Goal: Task Accomplishment & Management: Use online tool/utility

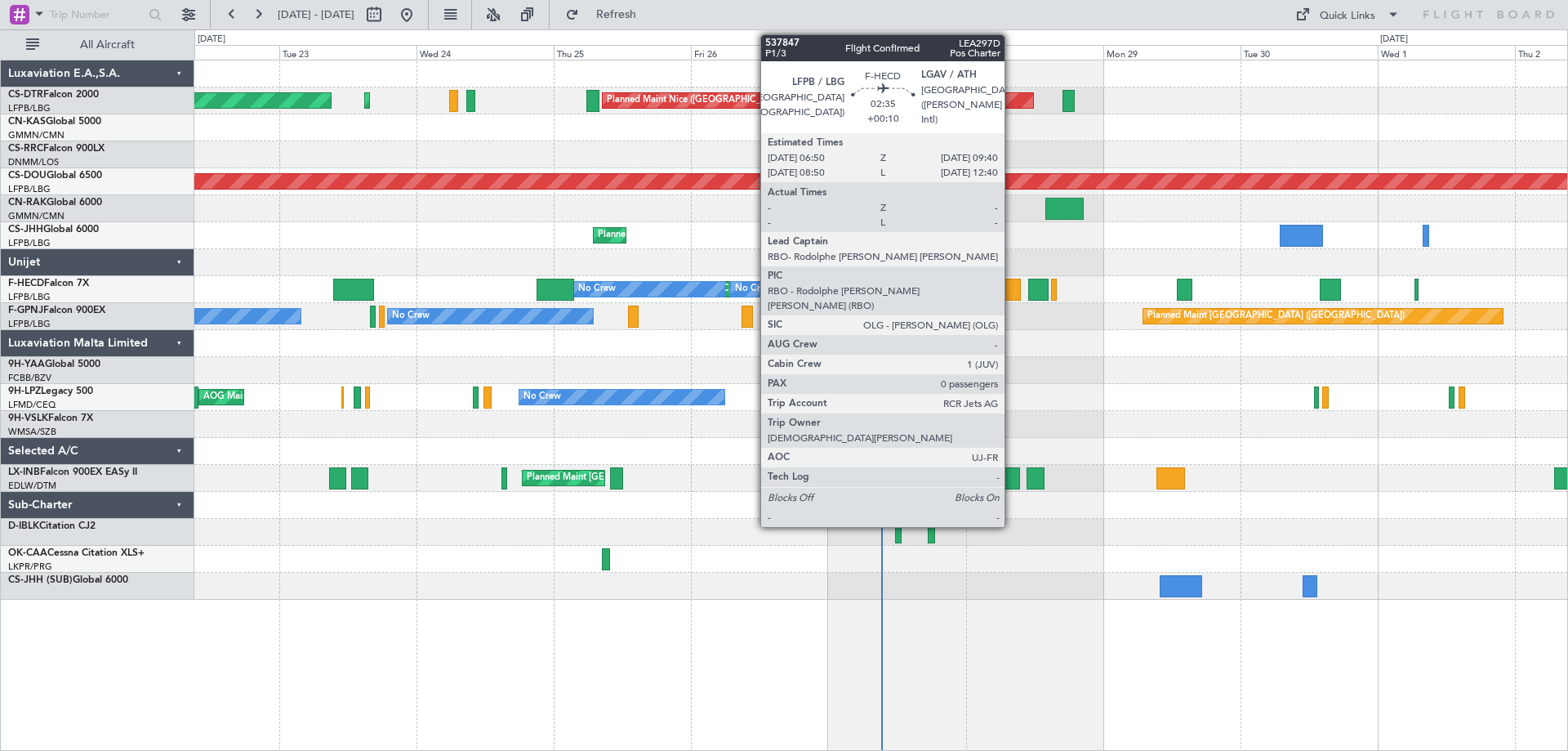
click at [1011, 295] on div at bounding box center [1011, 289] width 16 height 22
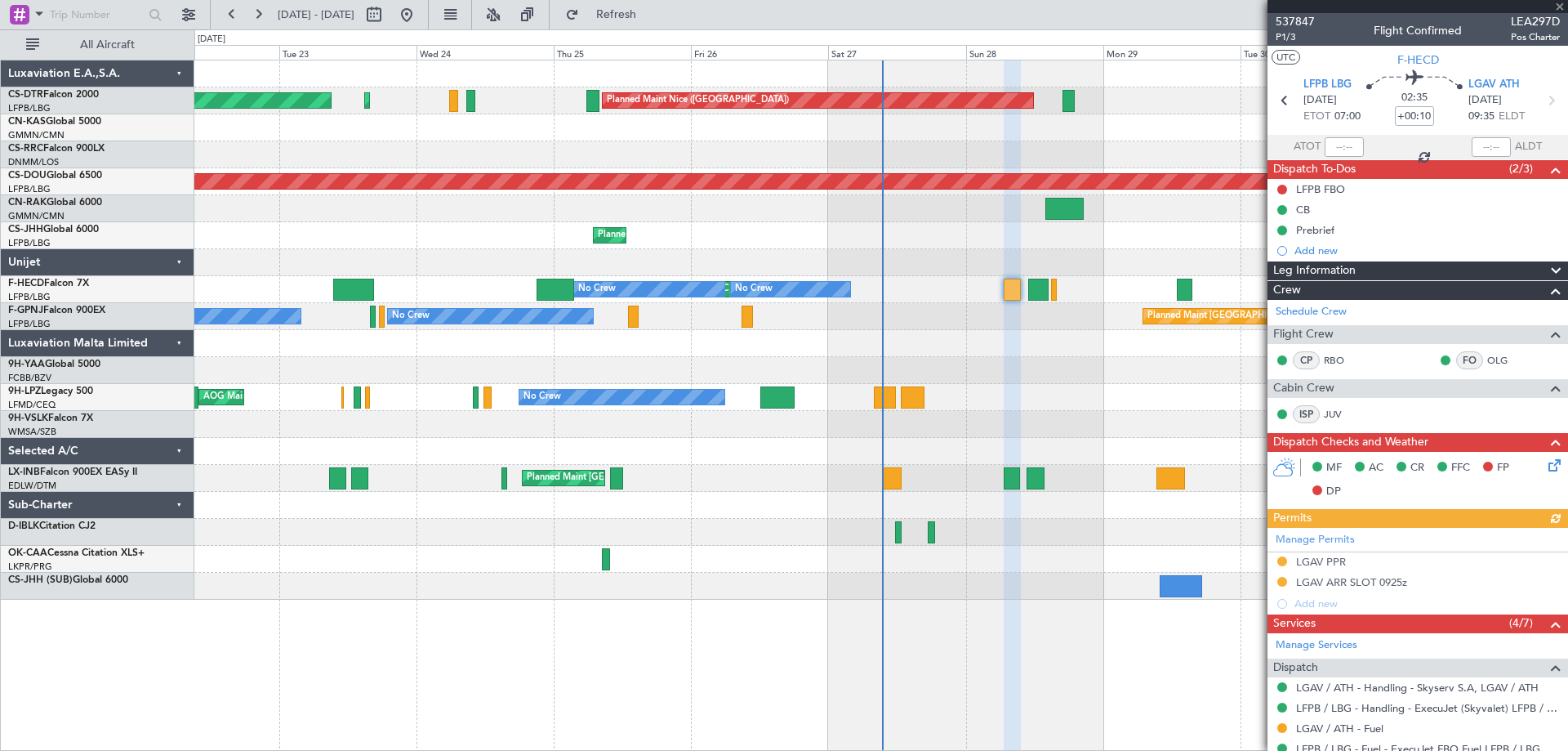
drag, startPoint x: 1557, startPoint y: 1, endPoint x: 1536, endPoint y: 7, distance: 21.8
click at [1557, 1] on div at bounding box center [1417, 6] width 300 height 13
click at [1559, 8] on span at bounding box center [1559, 7] width 16 height 15
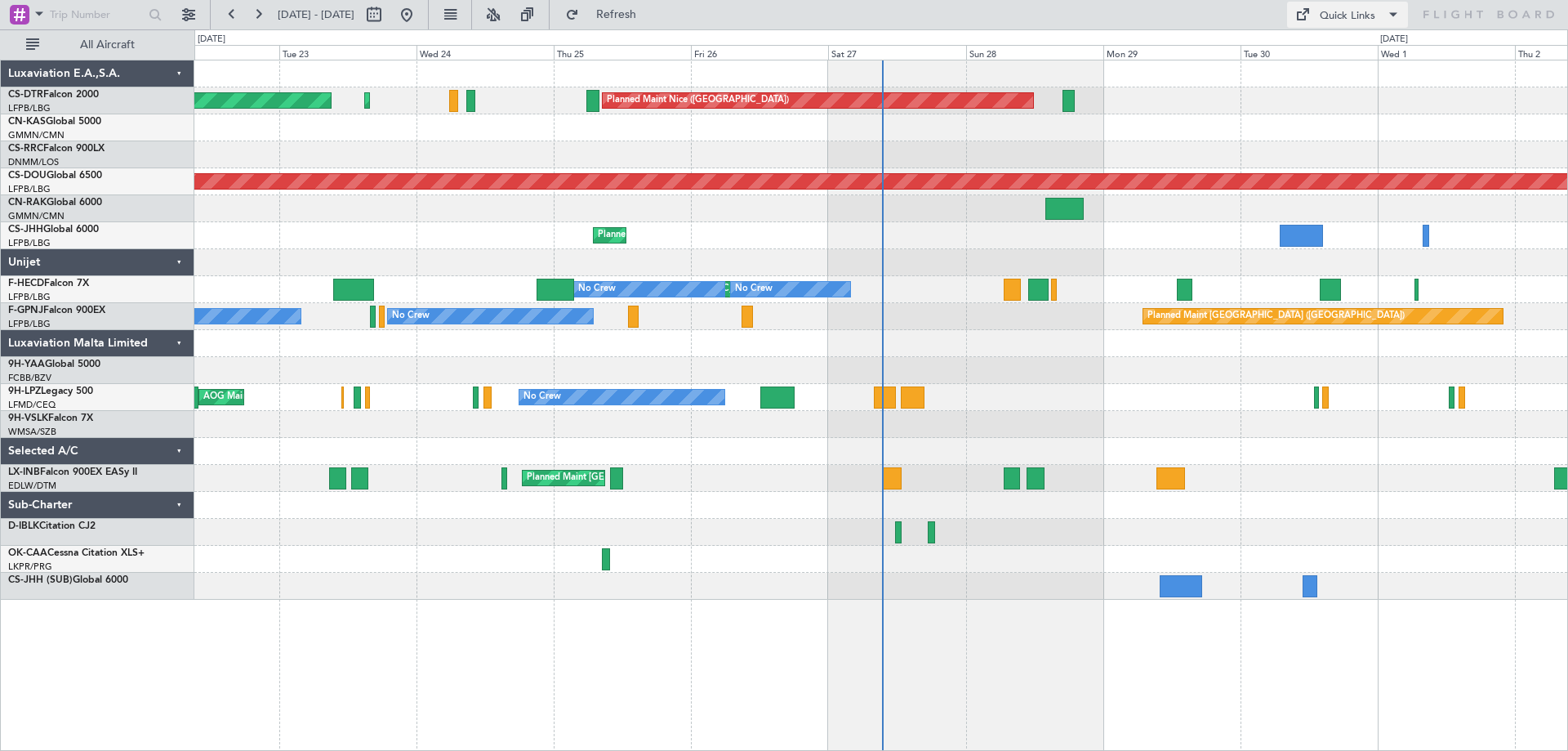
click at [1388, 16] on span at bounding box center [1393, 15] width 19 height 19
click at [1329, 52] on button "Trip Builder" at bounding box center [1348, 53] width 122 height 39
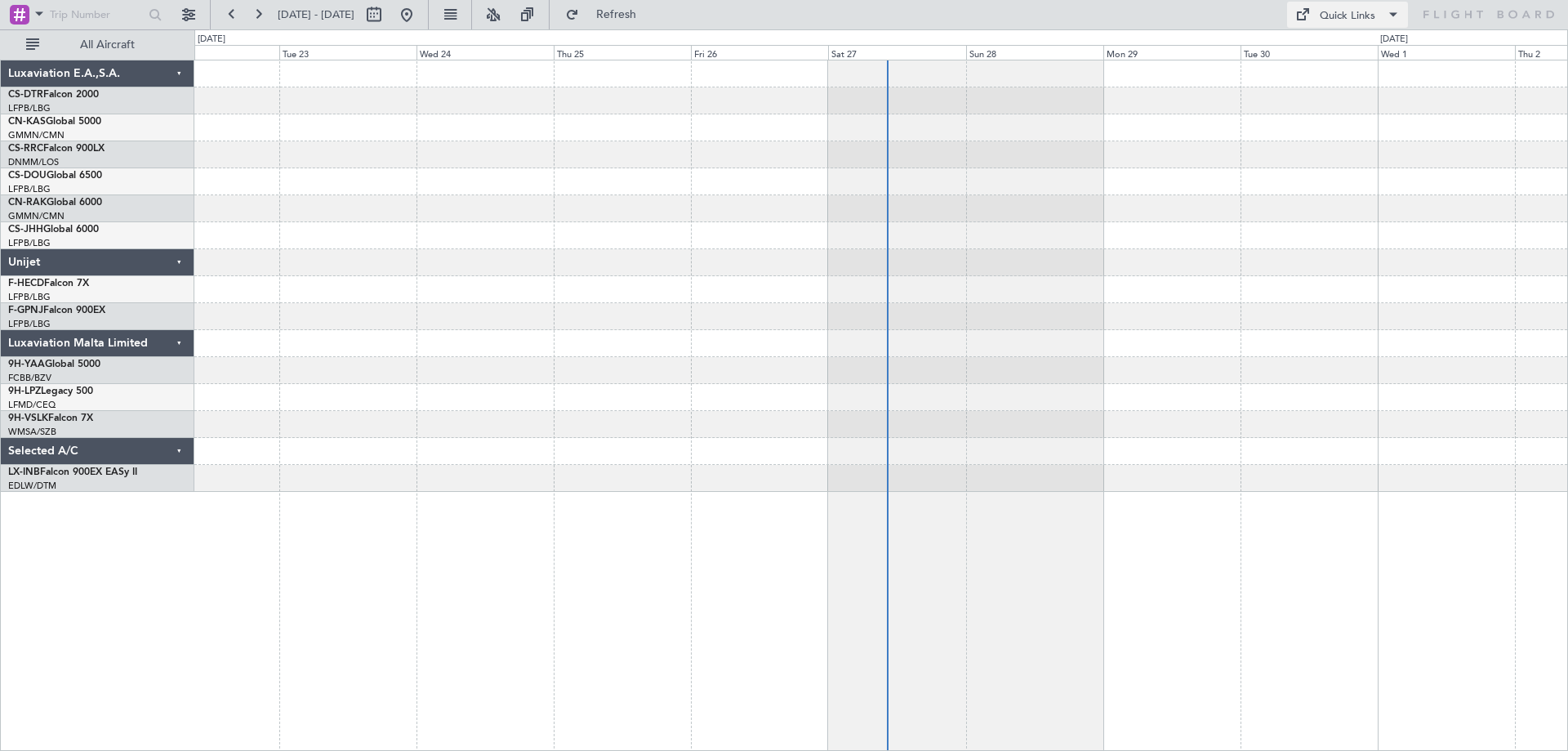
click at [1386, 7] on span at bounding box center [1393, 15] width 19 height 19
click at [1335, 48] on button "Trip Builder" at bounding box center [1348, 53] width 122 height 39
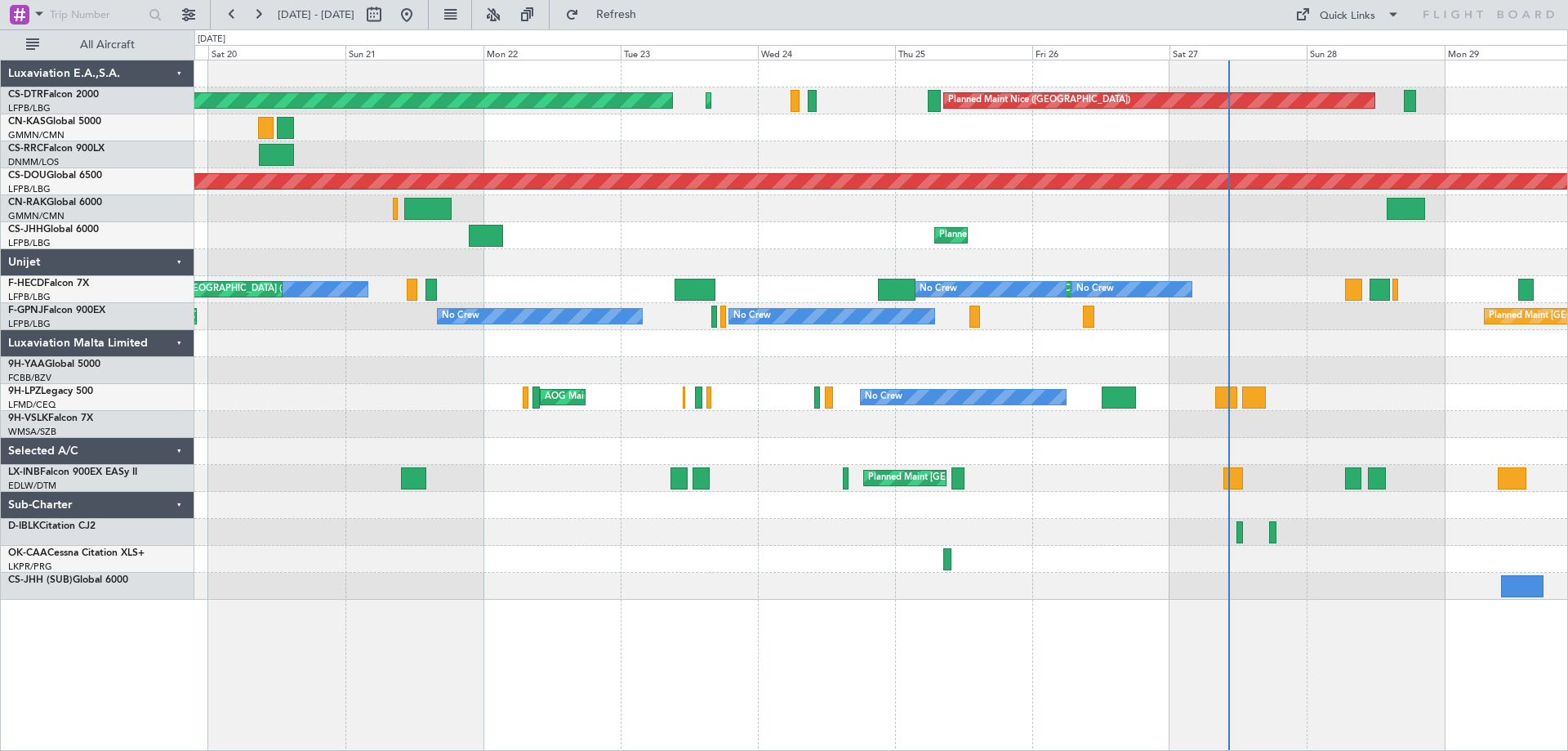
click at [637, 598] on div at bounding box center [880, 586] width 1372 height 27
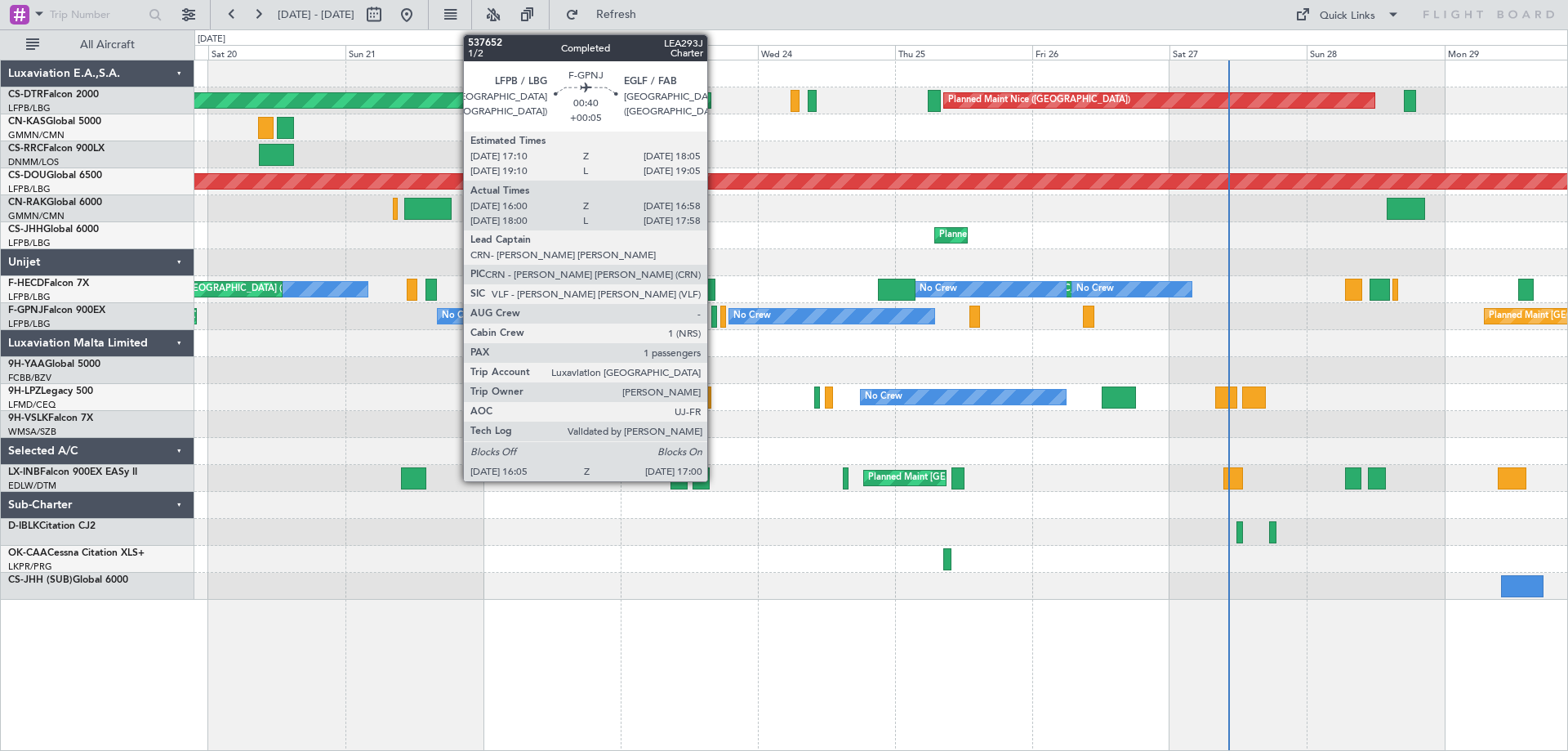
click at [715, 320] on div at bounding box center [714, 316] width 6 height 22
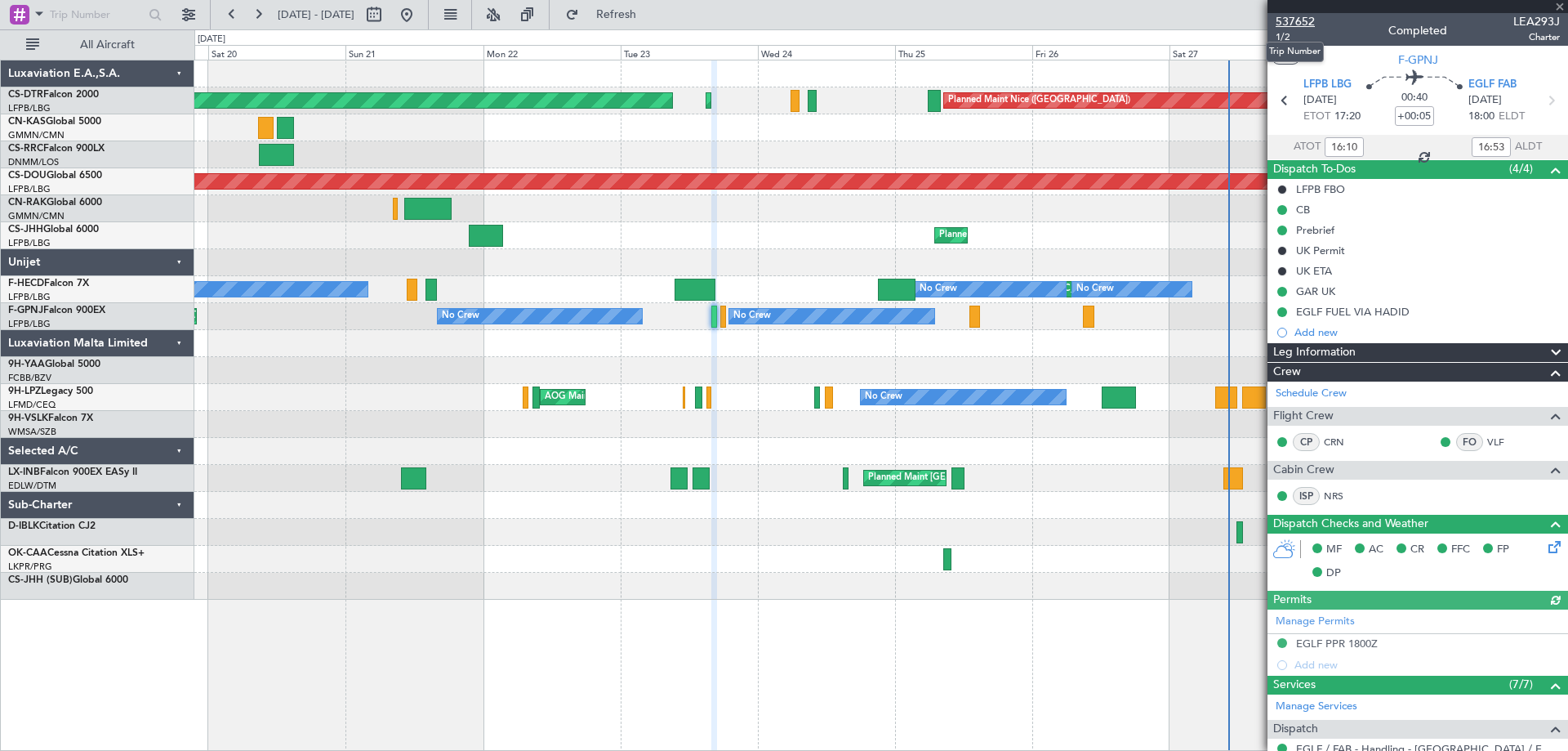
click at [1292, 20] on span "537652" at bounding box center [1295, 21] width 39 height 17
drag, startPoint x: 1565, startPoint y: 0, endPoint x: 1445, endPoint y: 4, distance: 120.1
click at [1565, 0] on span at bounding box center [1559, 7] width 16 height 15
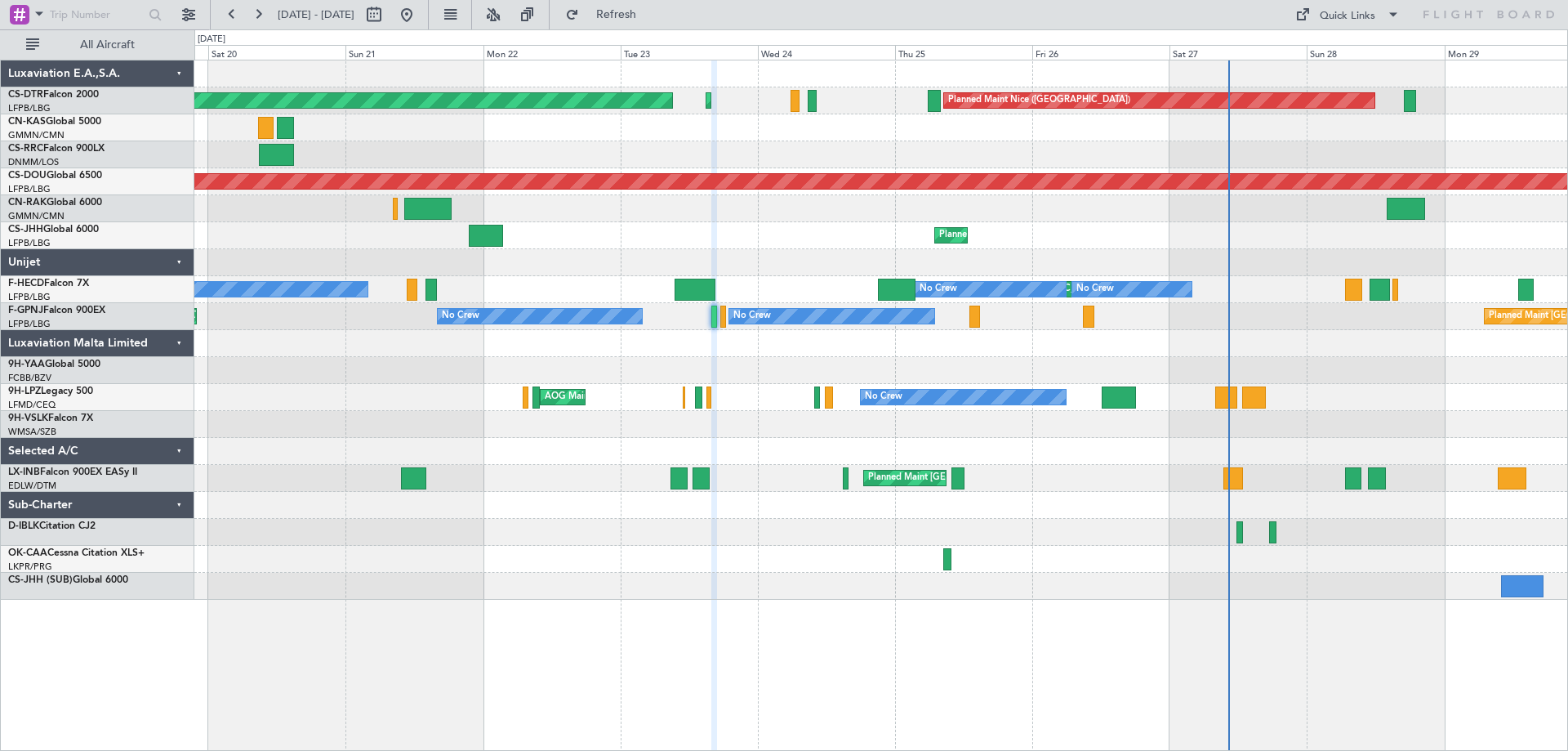
type input "0"
click at [1389, 13] on span at bounding box center [1393, 15] width 19 height 19
click at [1319, 52] on button "Trip Builder" at bounding box center [1348, 53] width 122 height 39
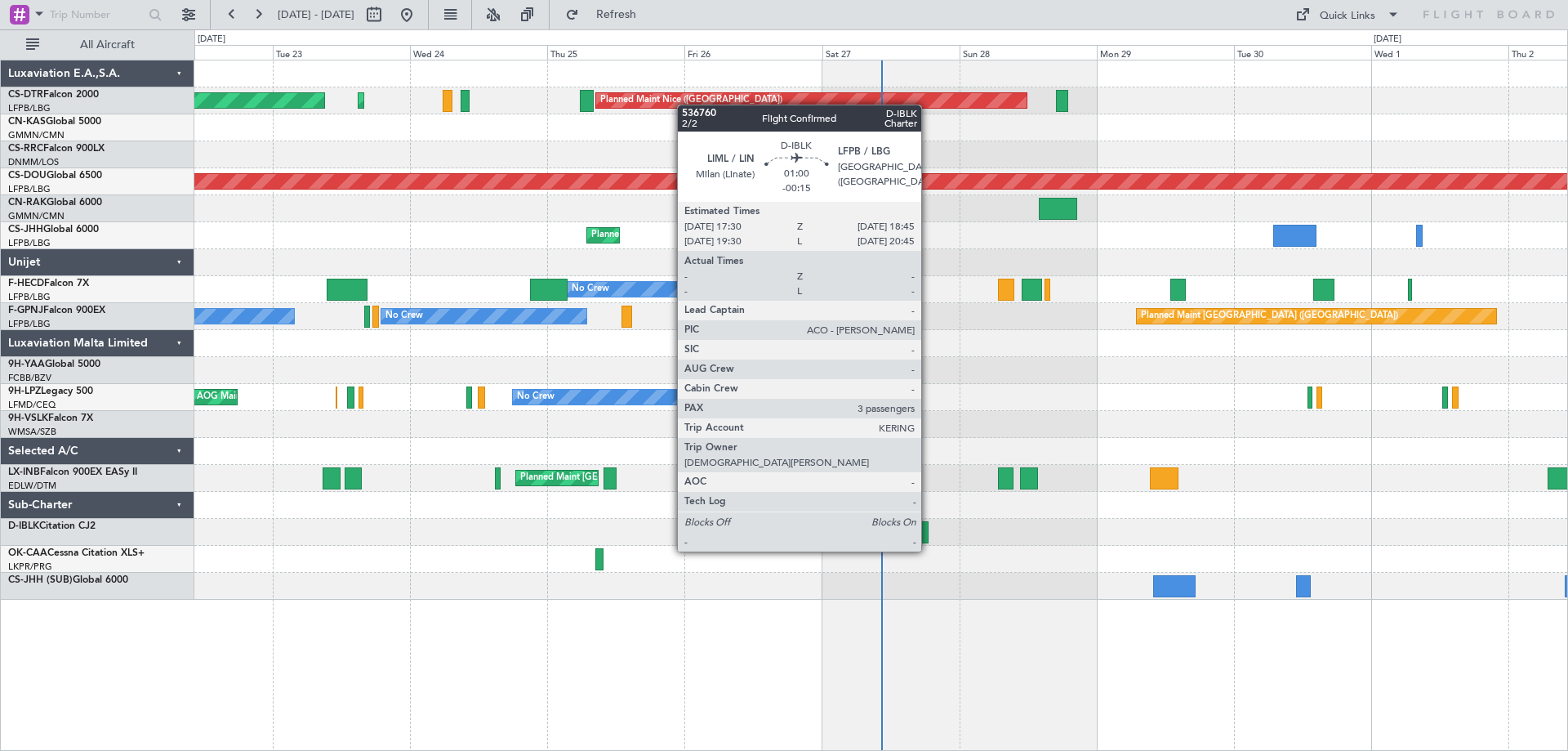
click at [928, 535] on div at bounding box center [925, 532] width 8 height 22
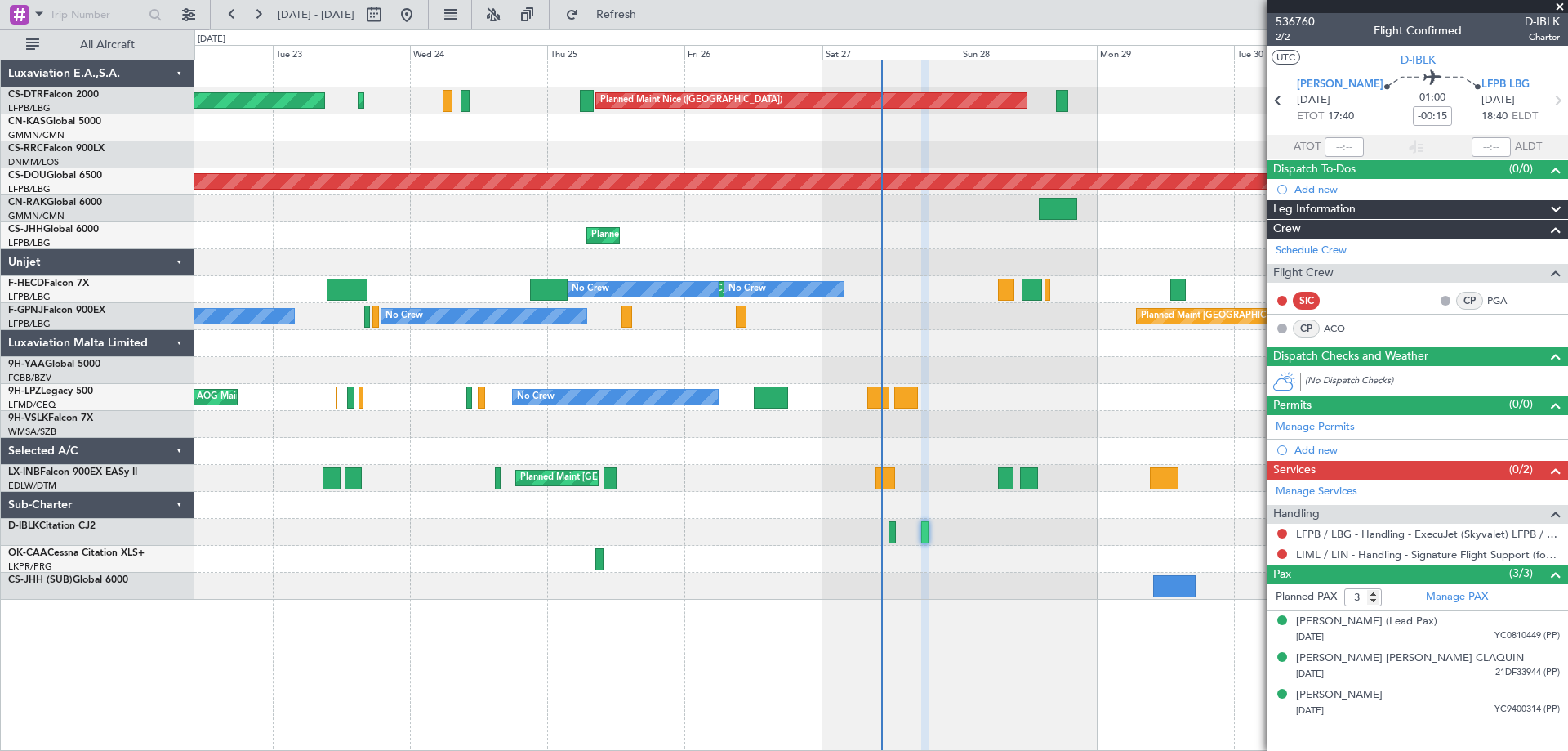
click at [1560, 6] on span at bounding box center [1559, 7] width 16 height 15
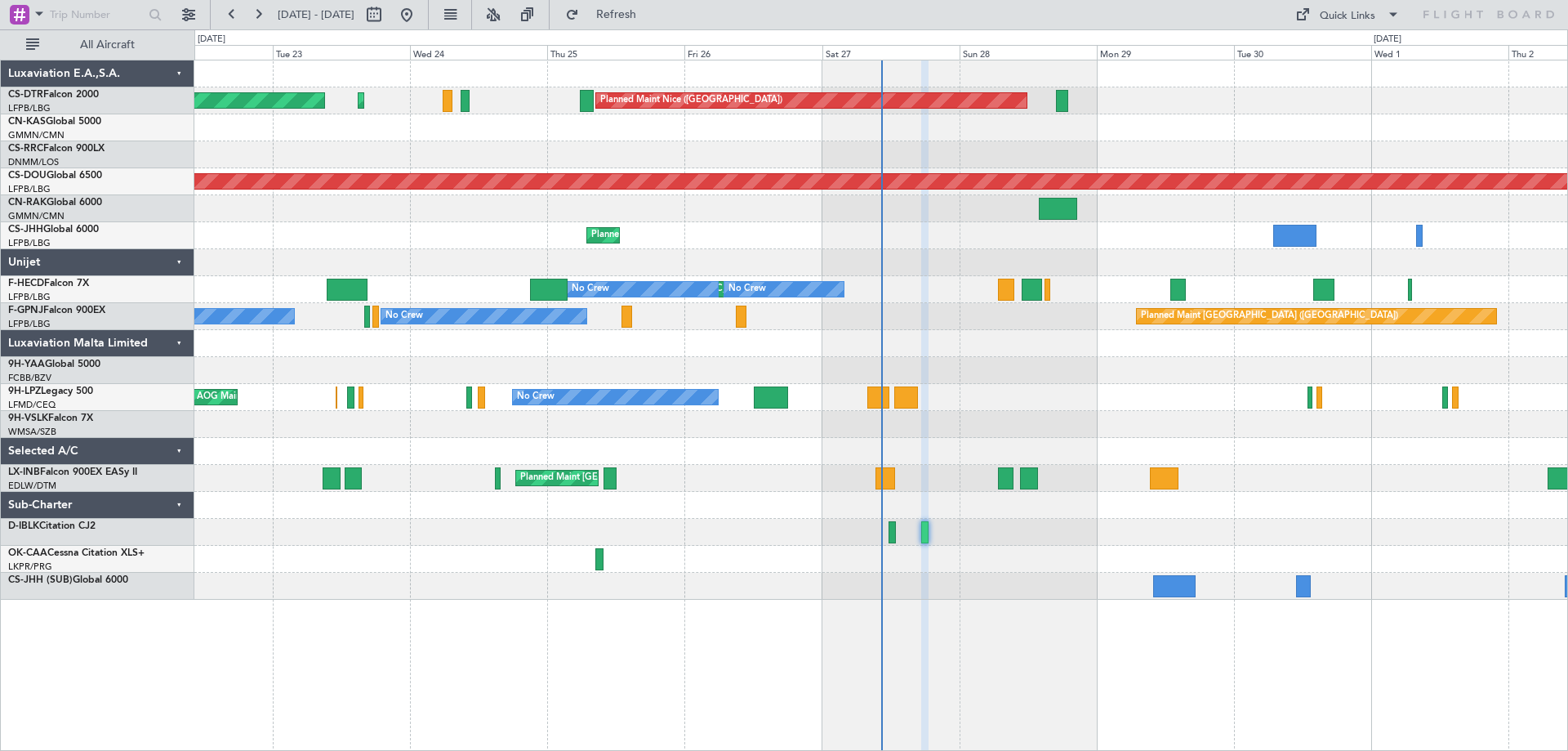
type input "0"
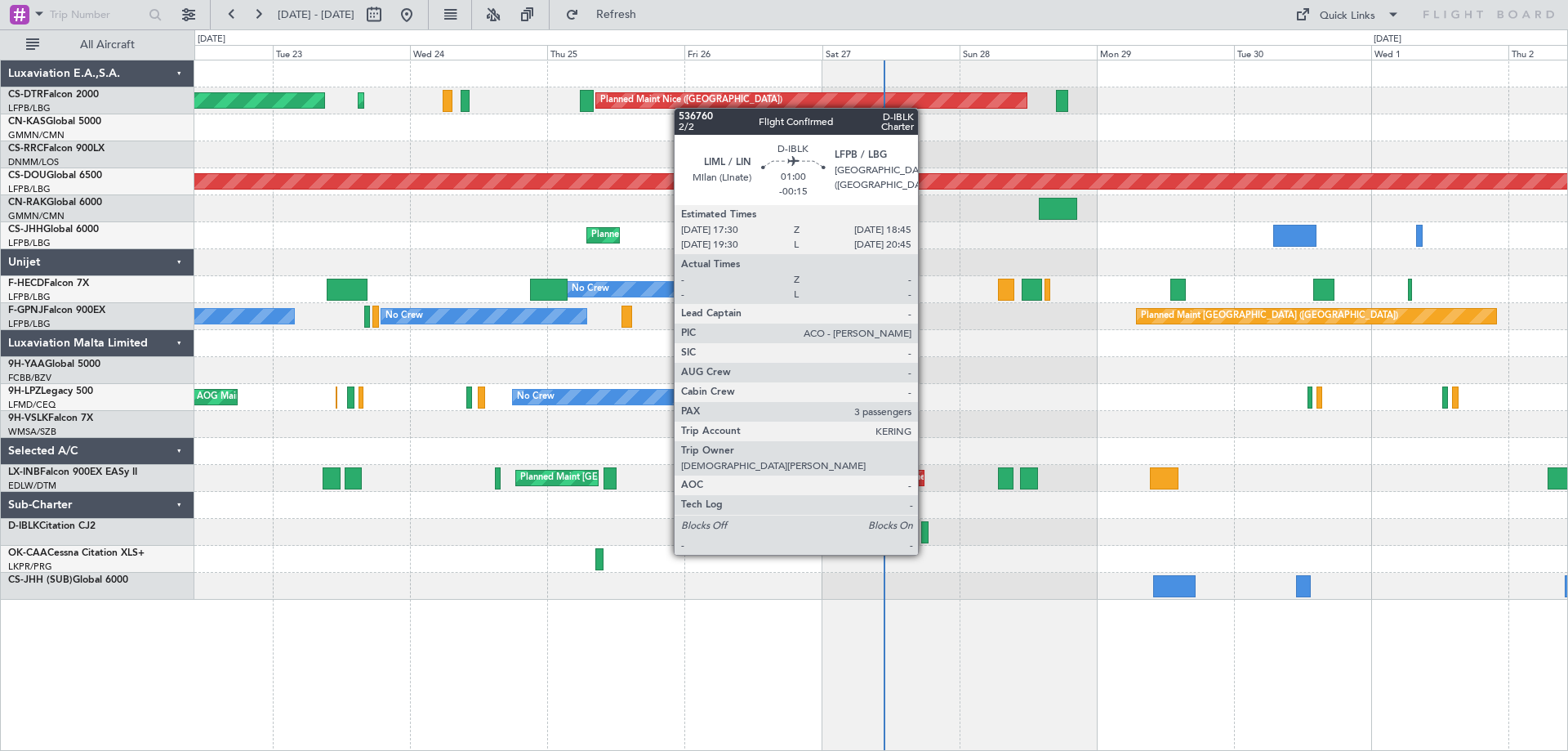
click at [925, 539] on div at bounding box center [925, 532] width 8 height 22
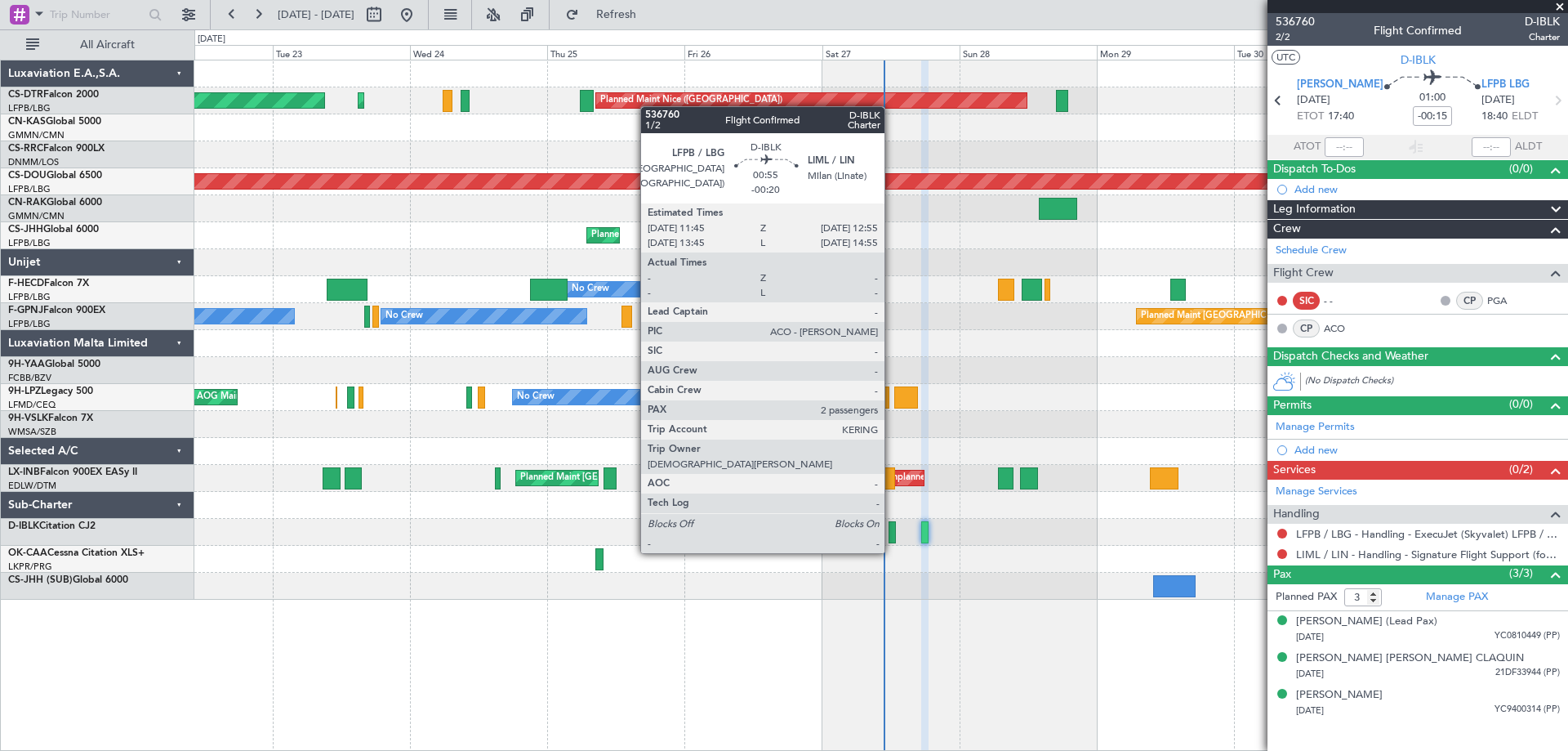
click at [892, 537] on div at bounding box center [892, 532] width 8 height 22
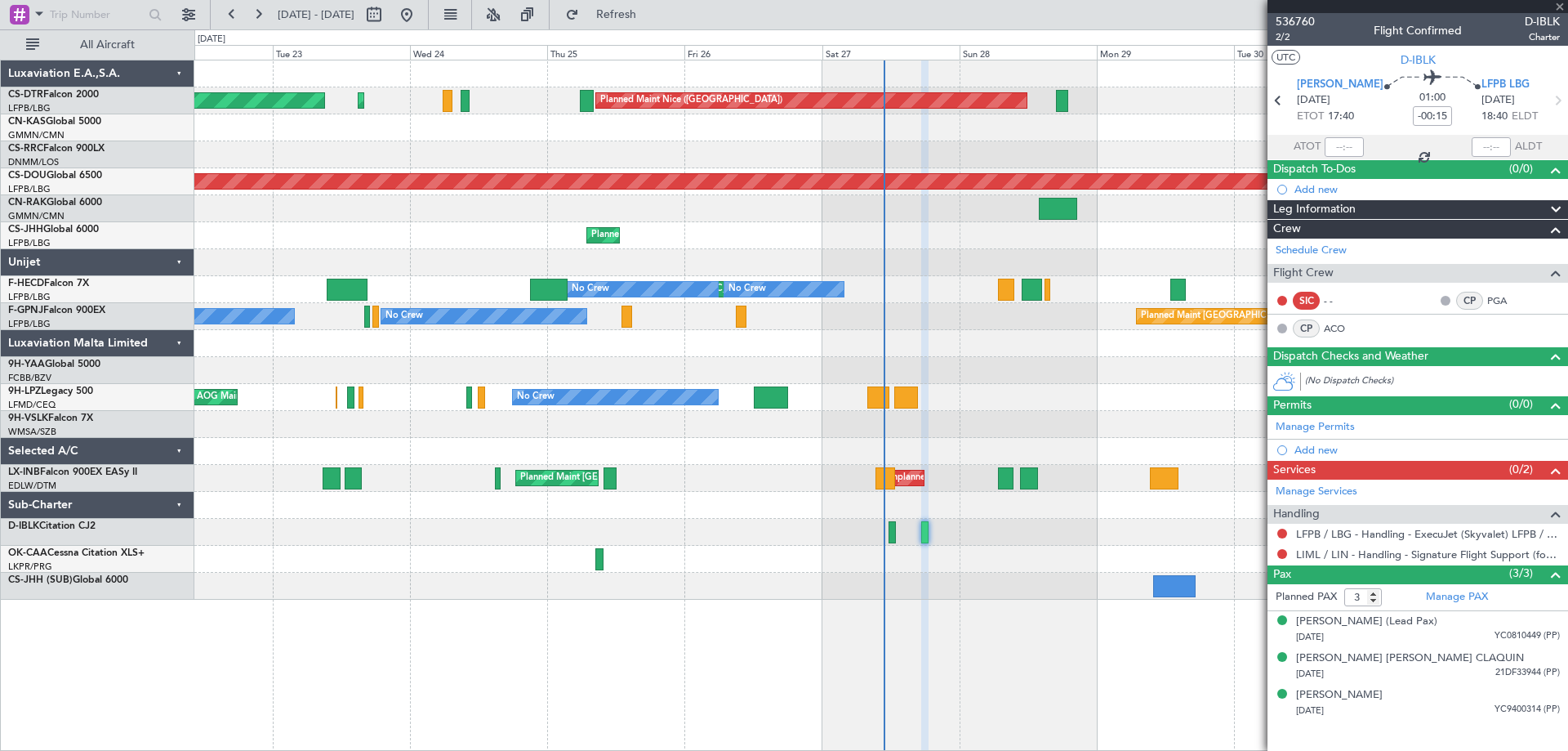
type input "-00:20"
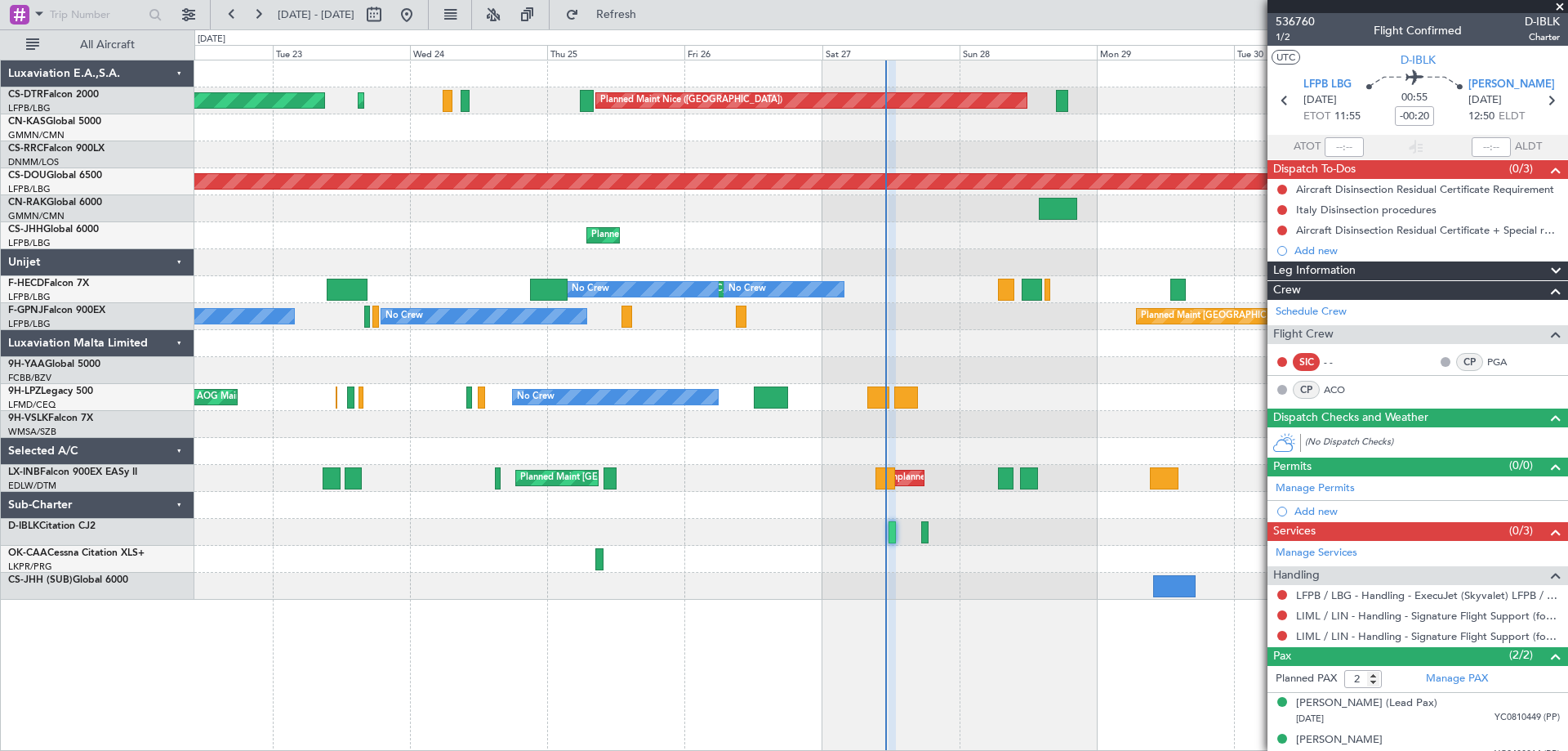
click at [1562, 3] on span at bounding box center [1559, 7] width 16 height 15
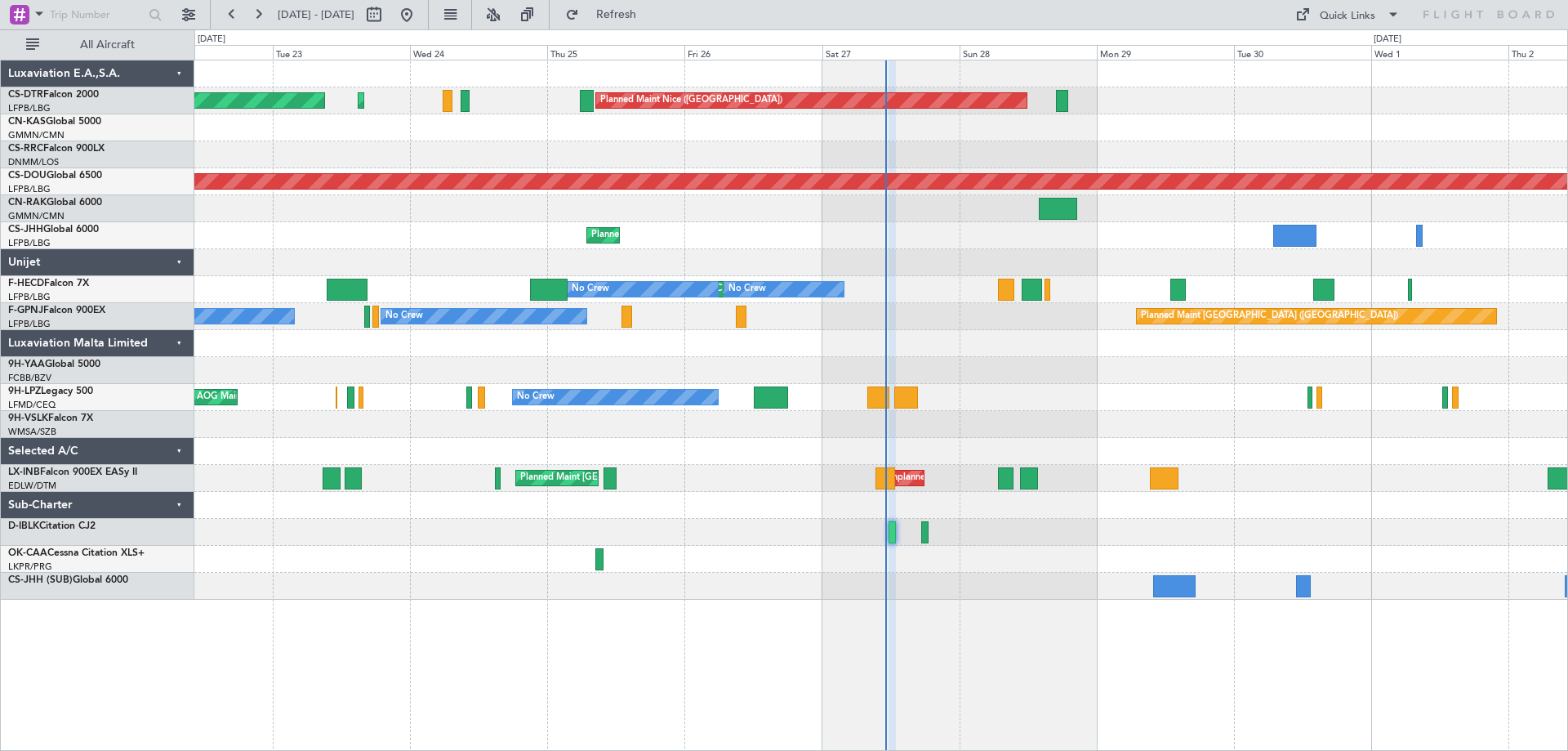
type input "0"
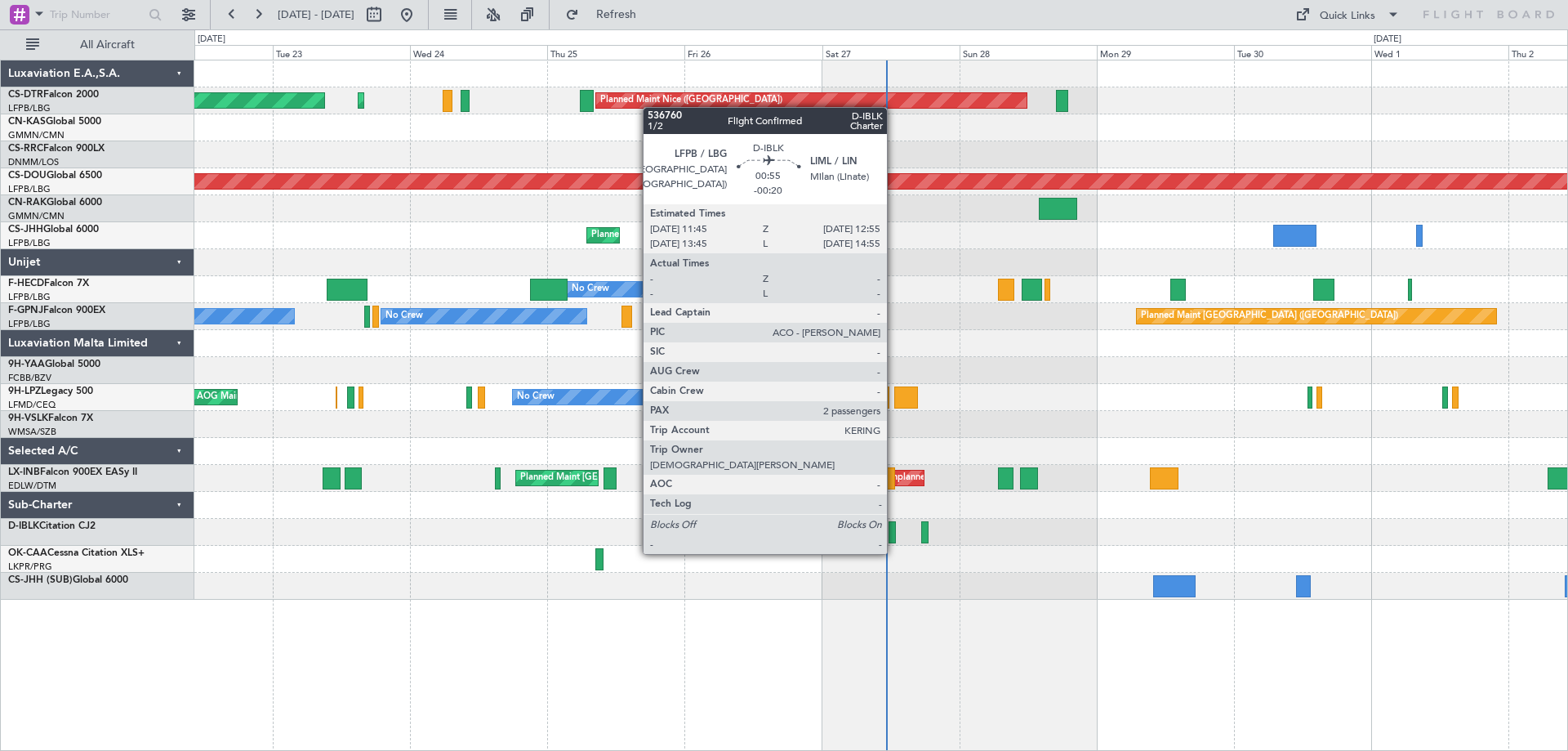
click at [894, 538] on div at bounding box center [892, 532] width 8 height 22
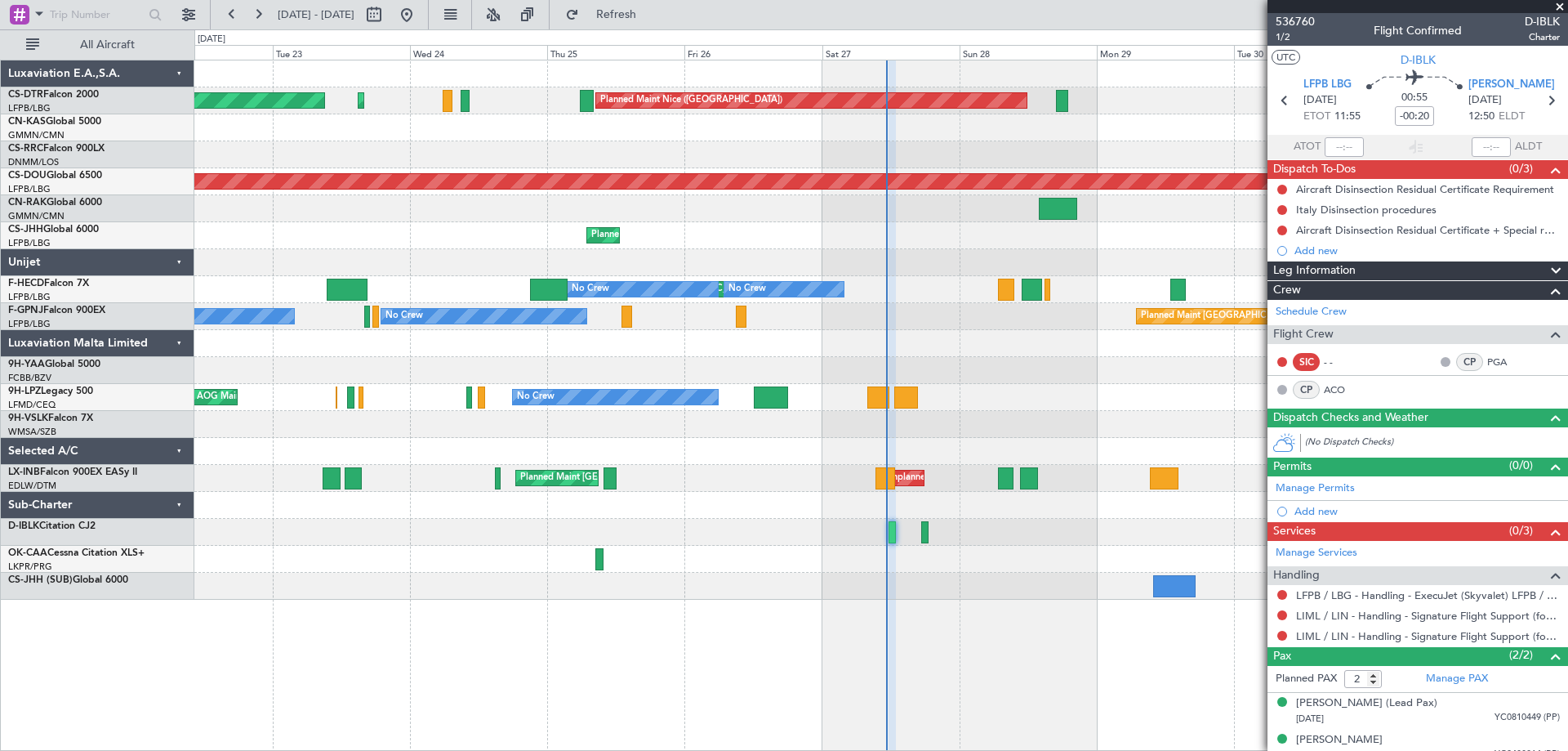
click at [1564, 7] on span at bounding box center [1559, 7] width 16 height 15
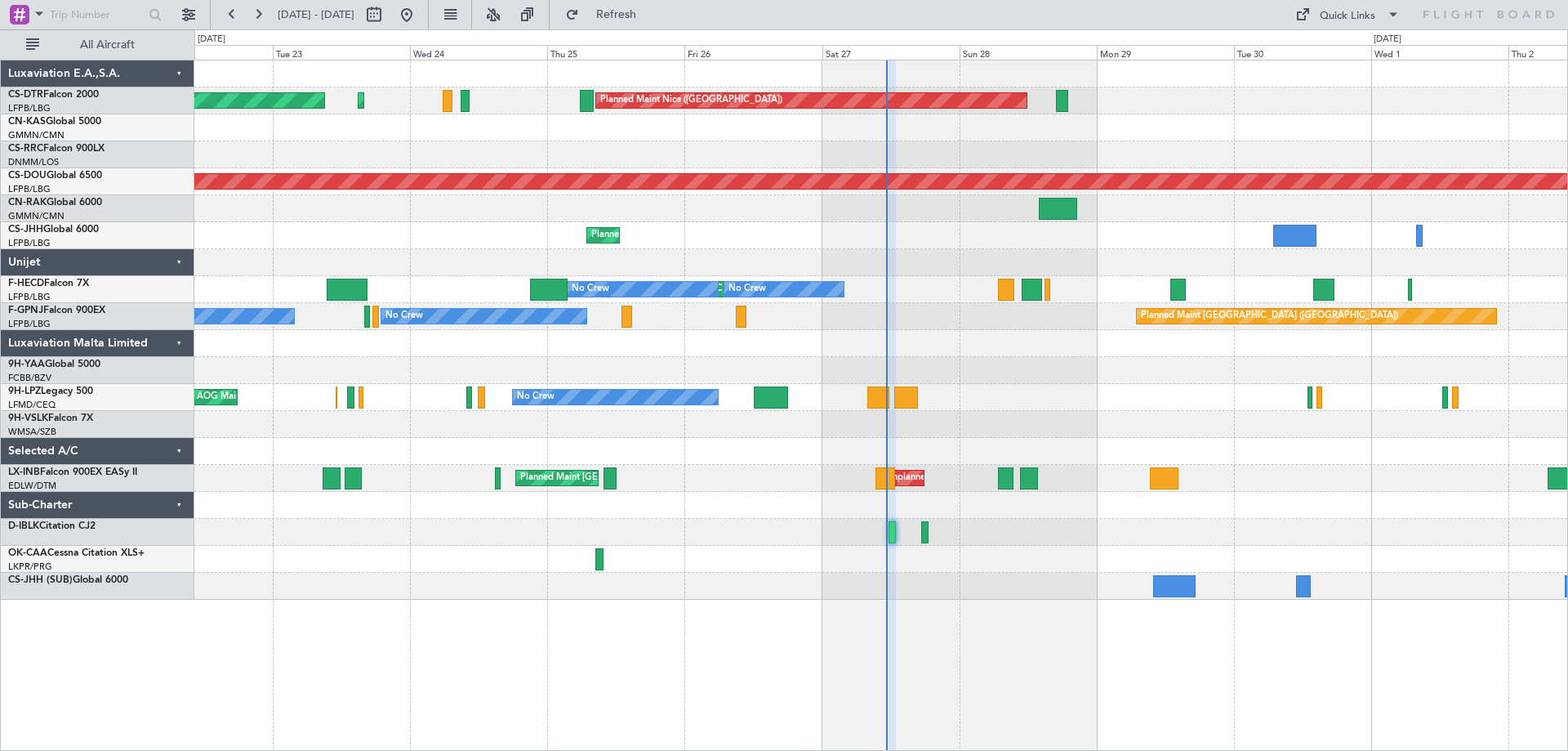
type input "0"
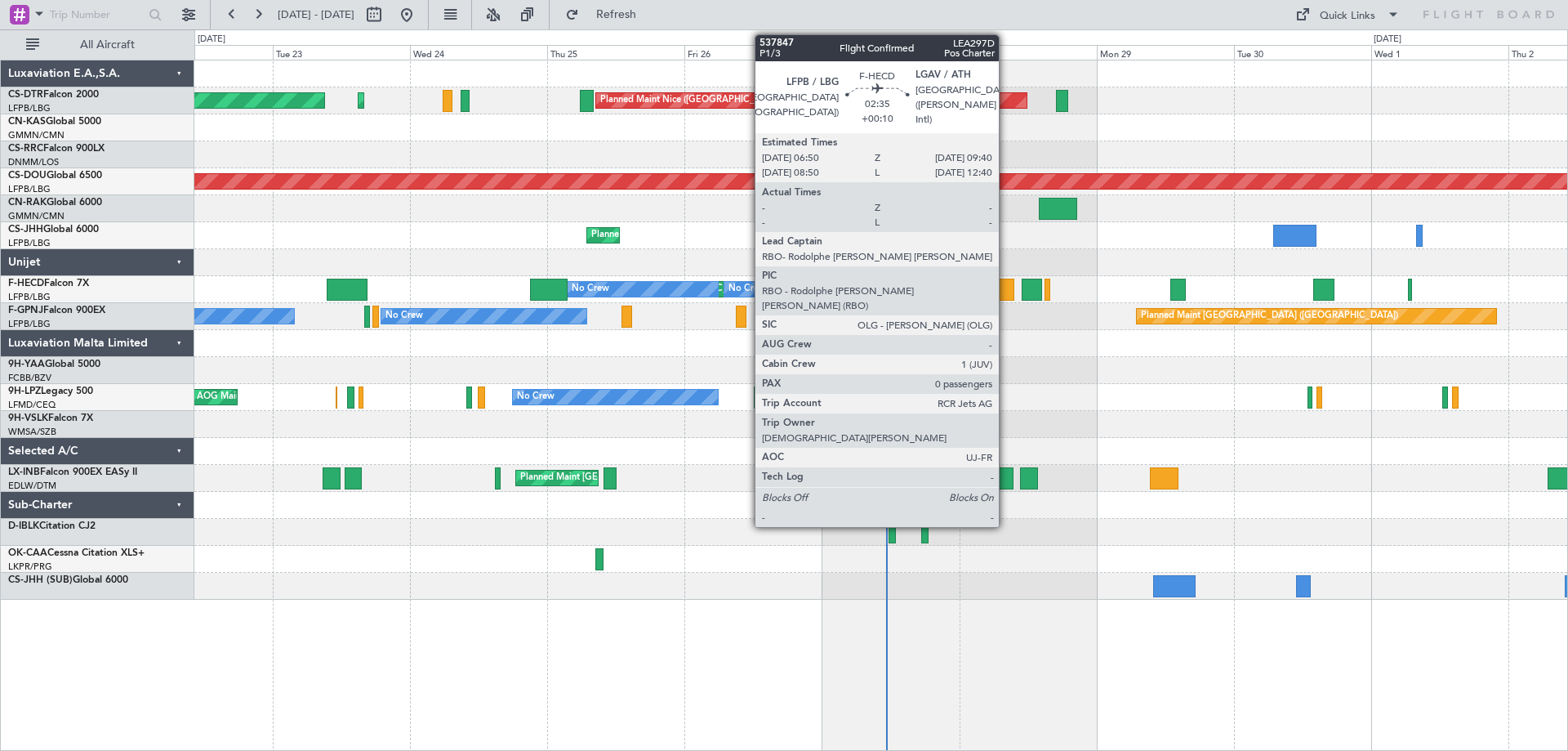
click at [1006, 290] on div at bounding box center [1005, 289] width 16 height 22
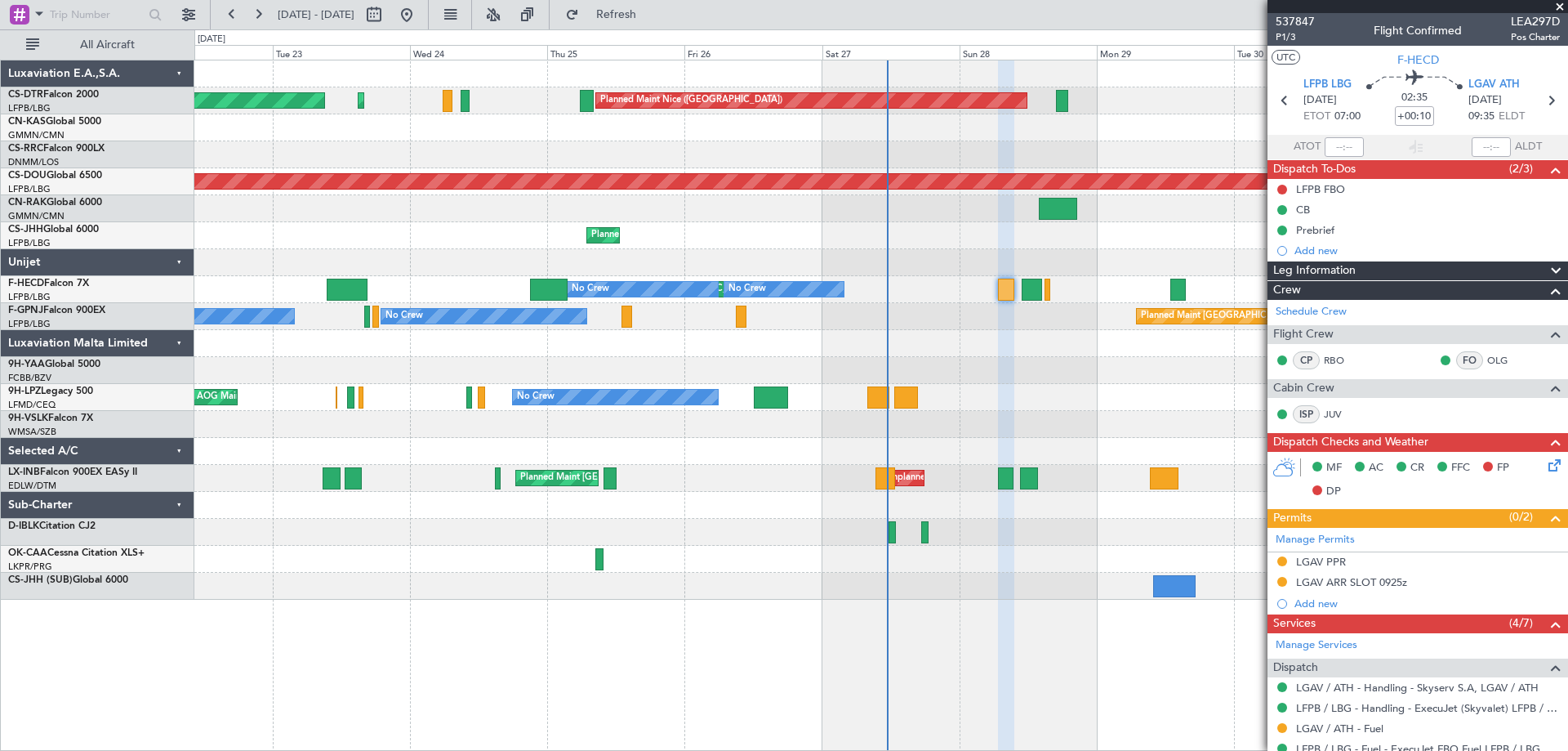
click at [1565, 7] on span at bounding box center [1559, 7] width 16 height 15
